Goal: Transaction & Acquisition: Subscribe to service/newsletter

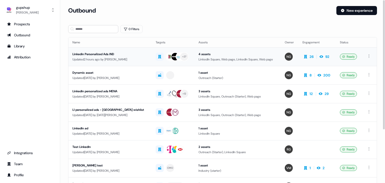
click at [113, 53] on div "Linkedin Personalized Ads IND" at bounding box center [109, 54] width 75 height 5
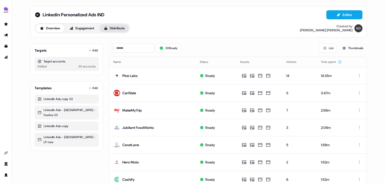
click at [119, 29] on button "Distribute" at bounding box center [113, 28] width 29 height 8
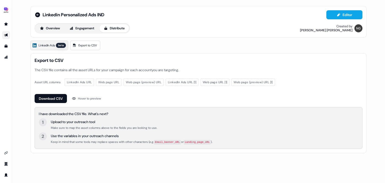
click at [62, 42] on link "LinkedIn Ads beta" at bounding box center [49, 46] width 38 height 10
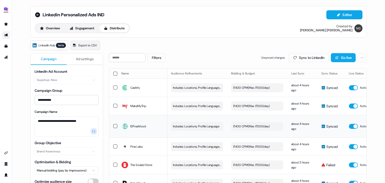
scroll to position [0, 142]
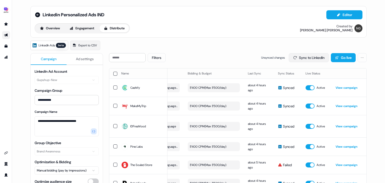
click at [298, 59] on button "Sync to LinkedIn" at bounding box center [309, 57] width 40 height 9
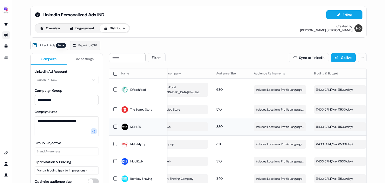
scroll to position [0, 0]
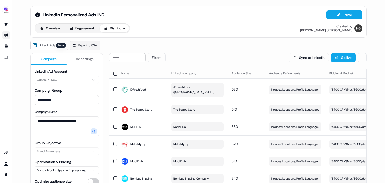
click at [87, 59] on span "Ad settings" at bounding box center [85, 58] width 18 height 5
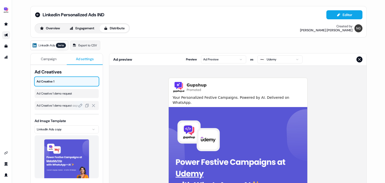
click at [57, 107] on span "Ad Creative 1 demo request copy" at bounding box center [67, 105] width 60 height 5
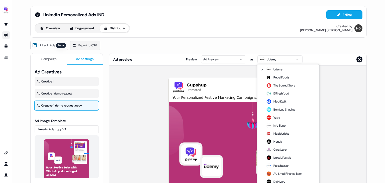
click at [292, 59] on html "**********" at bounding box center [192, 91] width 385 height 183
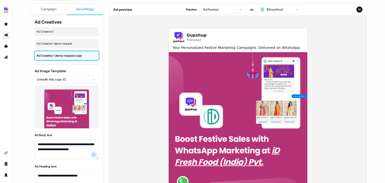
scroll to position [50, 0]
